Goal: Transaction & Acquisition: Purchase product/service

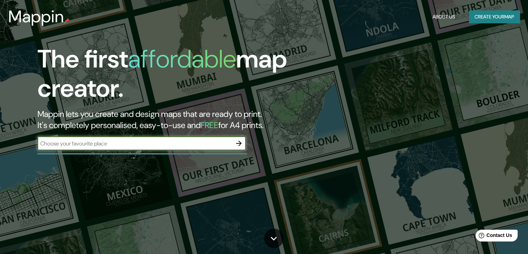
click at [103, 142] on input "text" at bounding box center [135, 143] width 194 height 8
type input "[PERSON_NAME][GEOGRAPHIC_DATA][PERSON_NAME]"
click at [240, 144] on icon "button" at bounding box center [239, 143] width 6 height 6
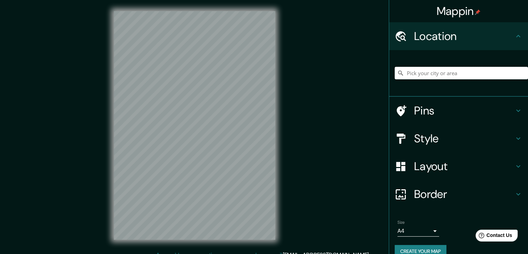
click at [433, 73] on input "Pick your city or area" at bounding box center [461, 73] width 133 height 13
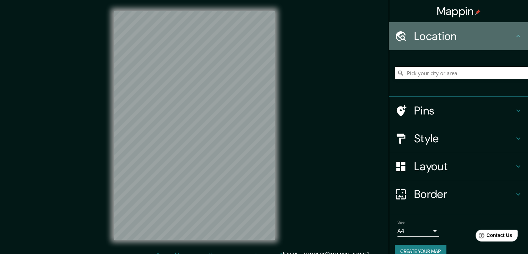
click at [395, 36] on icon at bounding box center [401, 36] width 12 height 12
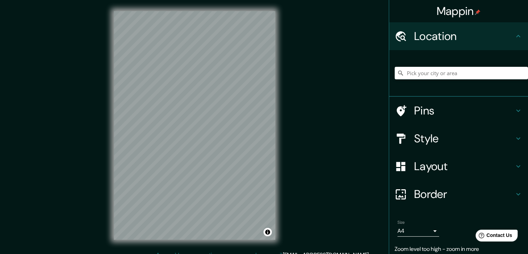
click at [322, 101] on div "Mappin Location Pins Style Layout Border Choose a border. Hint : you can make l…" at bounding box center [264, 131] width 528 height 262
click at [428, 191] on h4 "Border" at bounding box center [464, 194] width 100 height 14
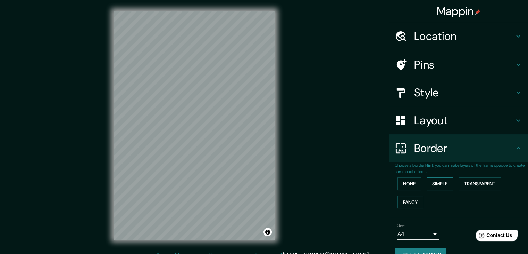
click at [432, 180] on button "Simple" at bounding box center [440, 183] width 26 height 13
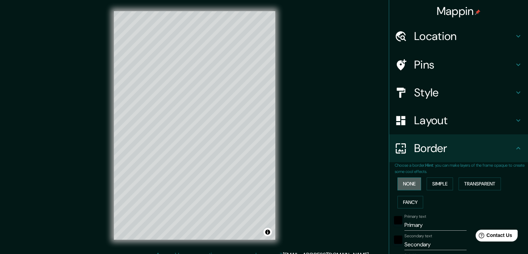
click at [409, 183] on button "None" at bounding box center [410, 183] width 24 height 13
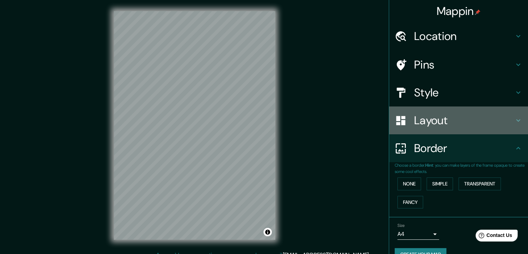
click at [419, 120] on h4 "Layout" at bounding box center [464, 120] width 100 height 14
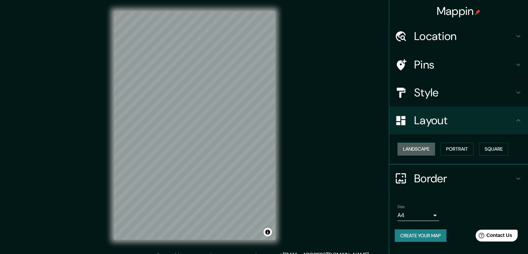
click at [420, 146] on button "Landscape" at bounding box center [417, 148] width 38 height 13
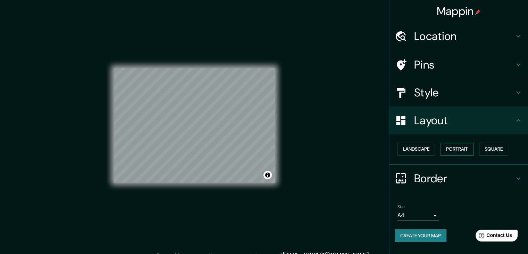
click at [450, 146] on button "Portrait" at bounding box center [457, 148] width 33 height 13
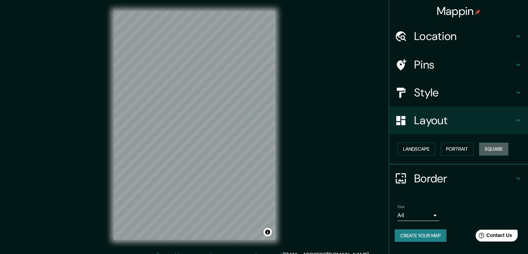
click at [496, 145] on button "Square" at bounding box center [493, 148] width 29 height 13
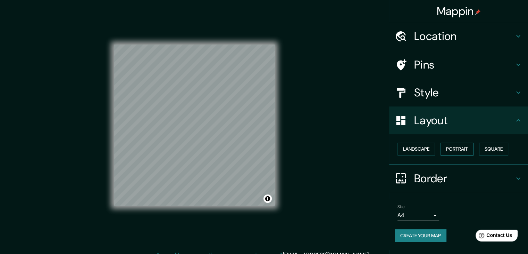
click at [463, 150] on button "Portrait" at bounding box center [457, 148] width 33 height 13
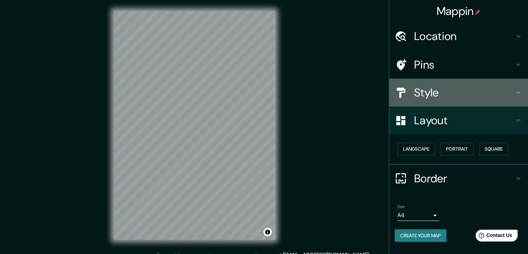
click at [422, 86] on h4 "Style" at bounding box center [464, 92] width 100 height 14
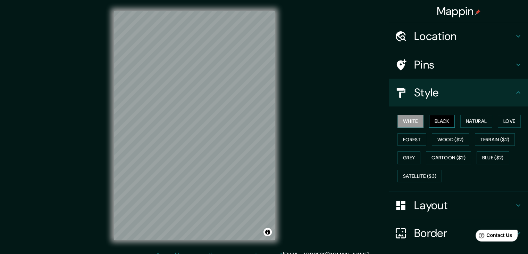
click at [443, 124] on button "Black" at bounding box center [442, 121] width 26 height 13
click at [467, 120] on button "Natural" at bounding box center [477, 121] width 32 height 13
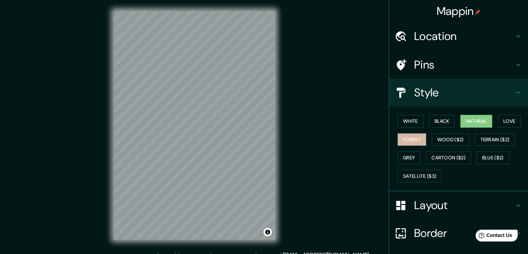
click at [399, 135] on button "Forest" at bounding box center [412, 139] width 29 height 13
